Goal: Task Accomplishment & Management: Use online tool/utility

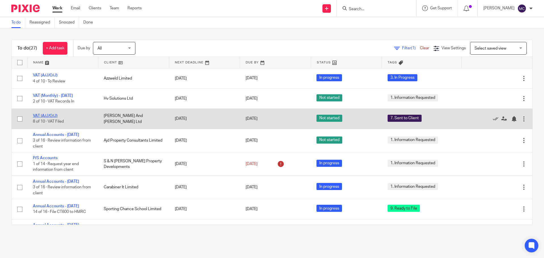
click at [50, 114] on link "VAT (A/J/O/J)" at bounding box center [45, 116] width 25 height 4
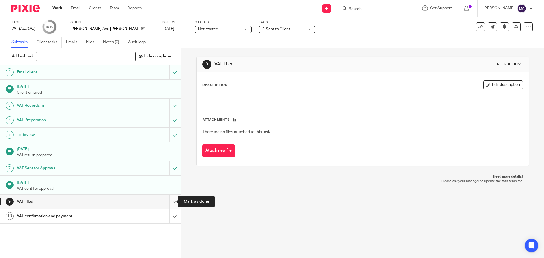
click at [168, 203] on input "submit" at bounding box center [90, 202] width 181 height 14
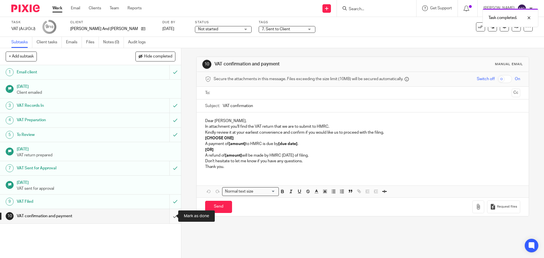
click at [169, 217] on input "submit" at bounding box center [90, 216] width 181 height 14
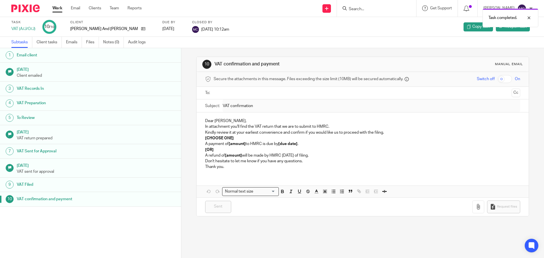
click at [55, 7] on link "Work" at bounding box center [57, 8] width 10 height 6
